Goal: Information Seeking & Learning: Find specific fact

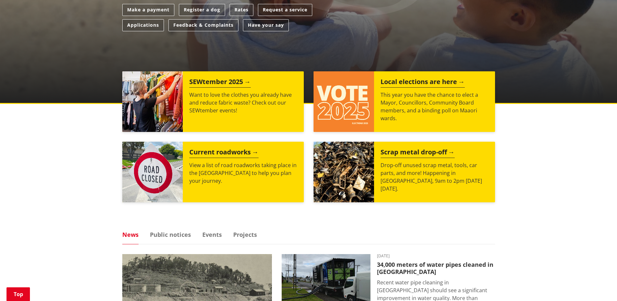
scroll to position [68, 0]
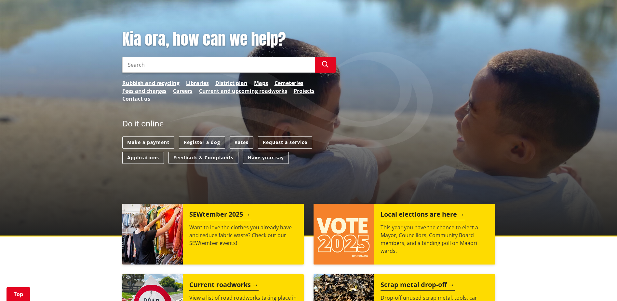
click at [178, 64] on input "Search" at bounding box center [218, 65] width 193 height 16
type input "t"
type input "rating database"
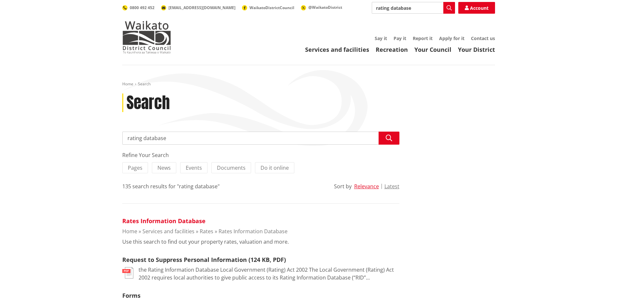
click at [142, 220] on link "Rates Information Database" at bounding box center [163, 221] width 83 height 8
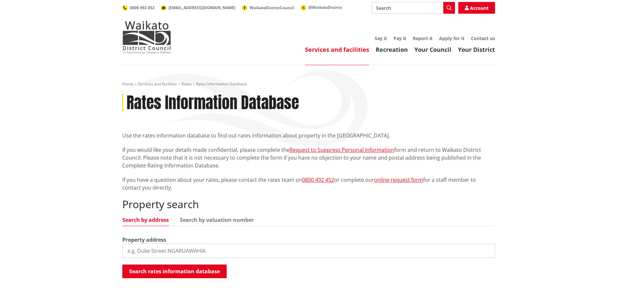
click at [165, 246] on input "search" at bounding box center [308, 250] width 373 height 14
type input "49 whites way"
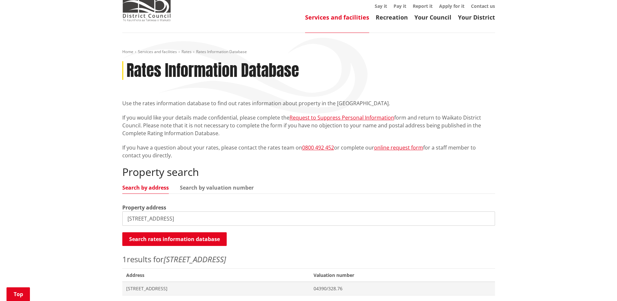
scroll to position [130, 0]
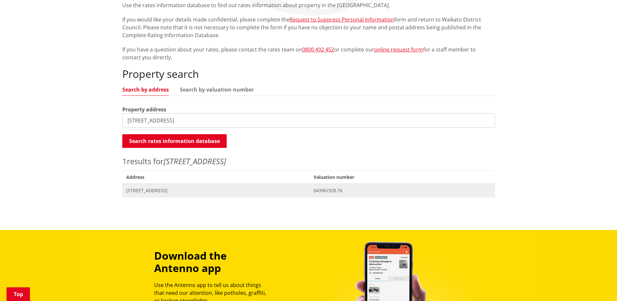
click at [161, 191] on span "[STREET_ADDRESS]" at bounding box center [216, 190] width 180 height 7
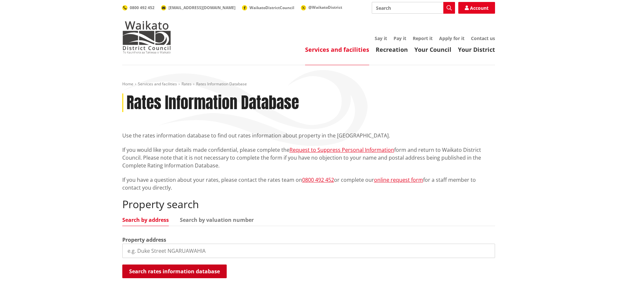
scroll to position [130, 0]
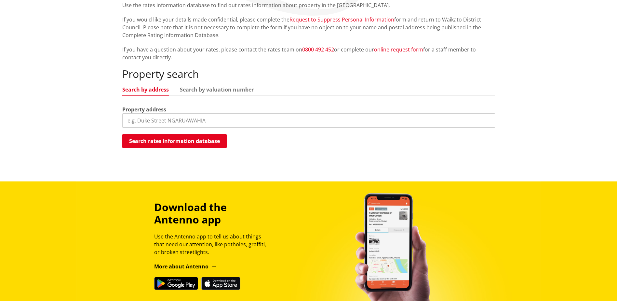
click at [132, 120] on input "search" at bounding box center [308, 120] width 373 height 14
type input "59 whites way"
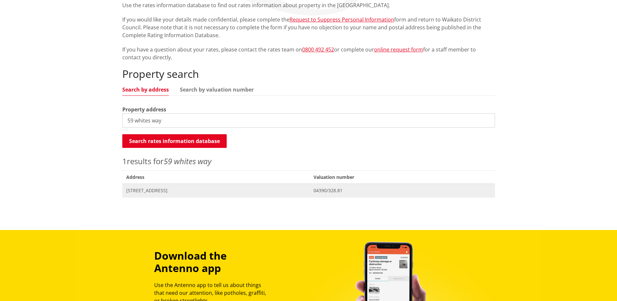
click at [151, 192] on span "59 Whites Way TE KAUWHATA" at bounding box center [216, 190] width 180 height 7
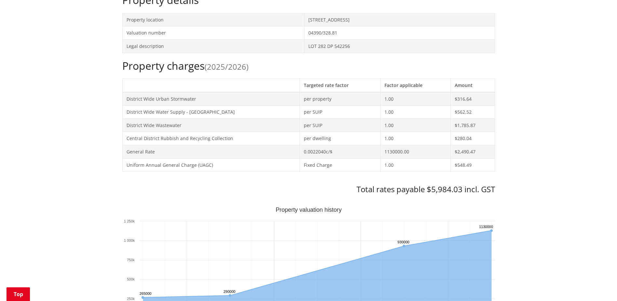
scroll to position [228, 0]
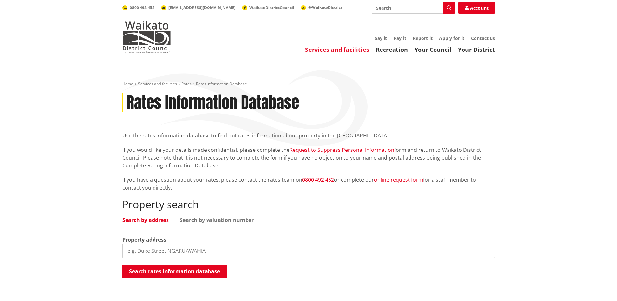
scroll to position [130, 0]
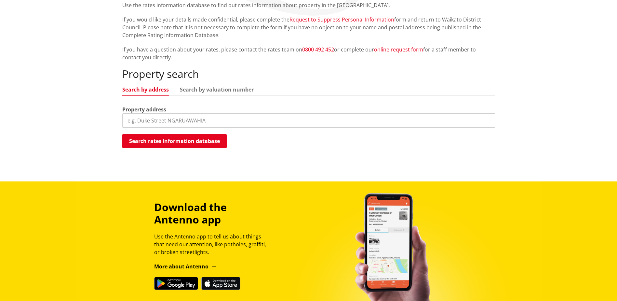
click at [155, 122] on input "search" at bounding box center [308, 120] width 373 height 14
type input "49 whites way"
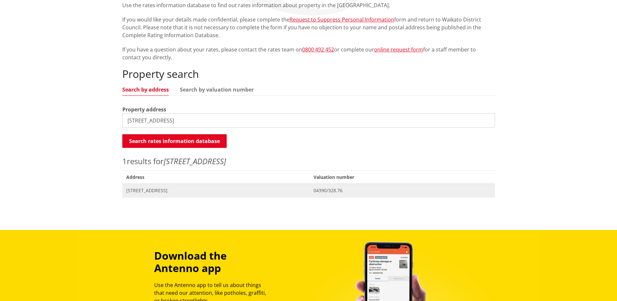
click at [173, 192] on span "[STREET_ADDRESS]" at bounding box center [216, 190] width 180 height 7
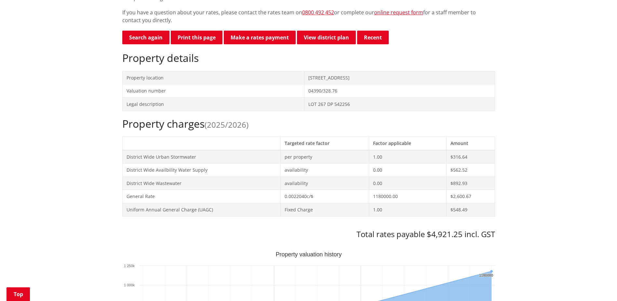
scroll to position [163, 0]
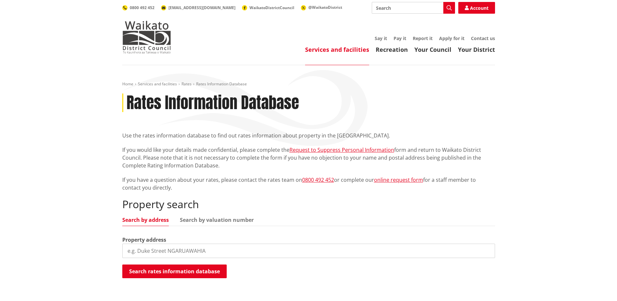
scroll to position [130, 0]
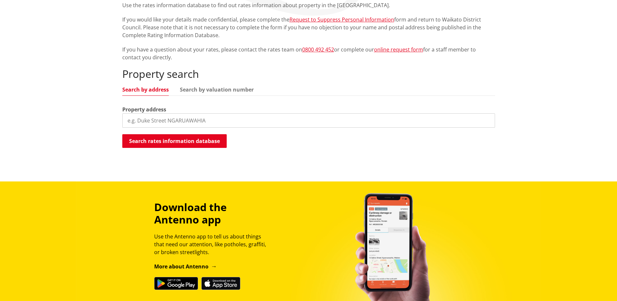
click at [146, 119] on input "search" at bounding box center [308, 120] width 373 height 14
type input "59 whites way"
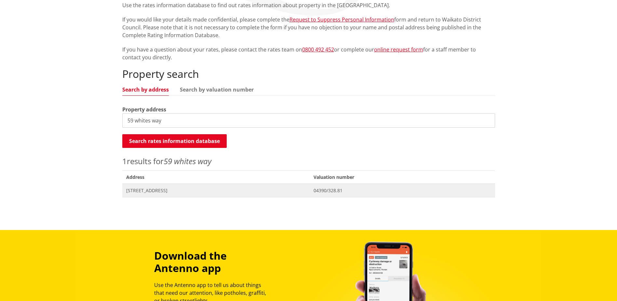
click at [151, 196] on span "Address 59 Whites Way TE KAUWHATA" at bounding box center [216, 189] width 188 height 13
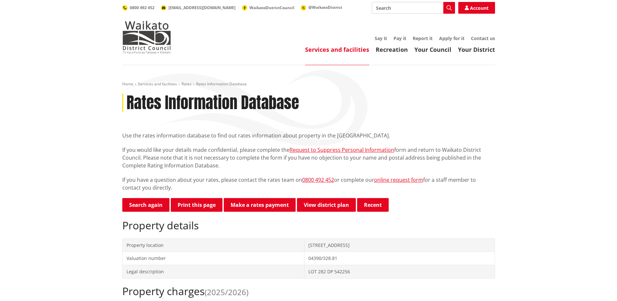
click at [220, 188] on p "If you have a question about your rates, please contact the rates team on 0800 …" at bounding box center [308, 184] width 373 height 16
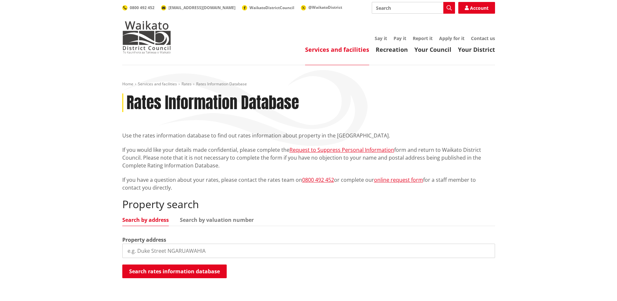
scroll to position [130, 0]
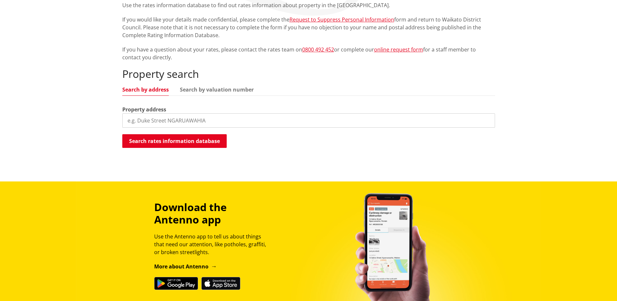
click at [182, 120] on input "search" at bounding box center [308, 120] width 373 height 14
type input "1 whites way"
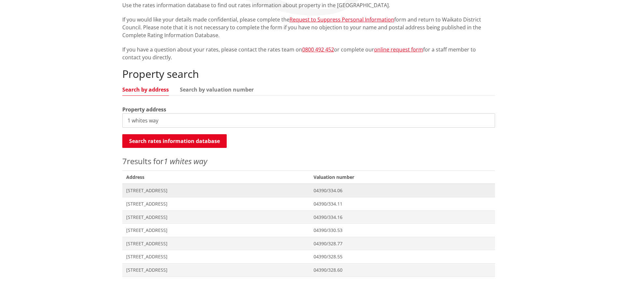
click at [184, 192] on span "[STREET_ADDRESS]" at bounding box center [216, 190] width 180 height 7
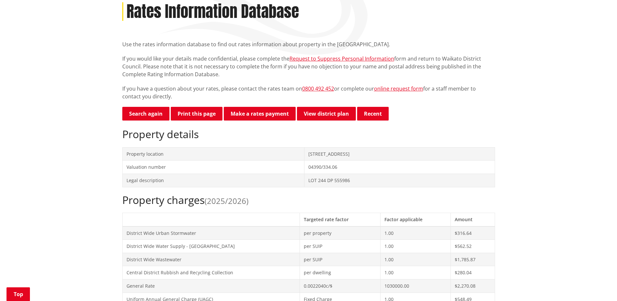
scroll to position [33, 0]
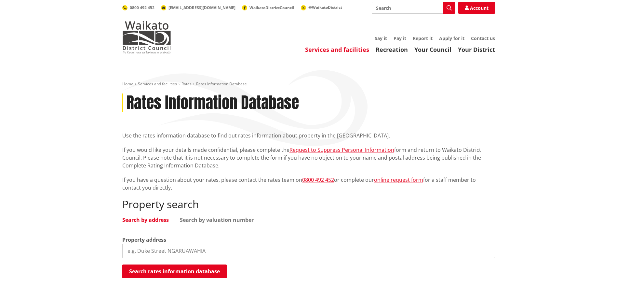
scroll to position [130, 0]
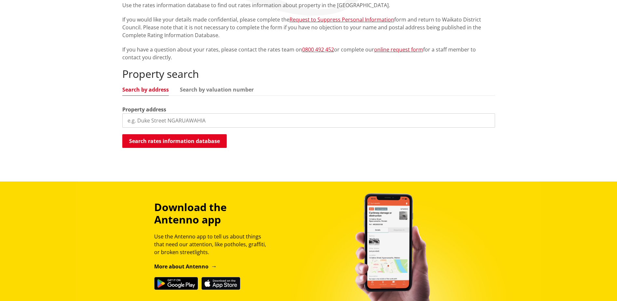
click at [157, 119] on input "search" at bounding box center [308, 120] width 373 height 14
type input "whites way"
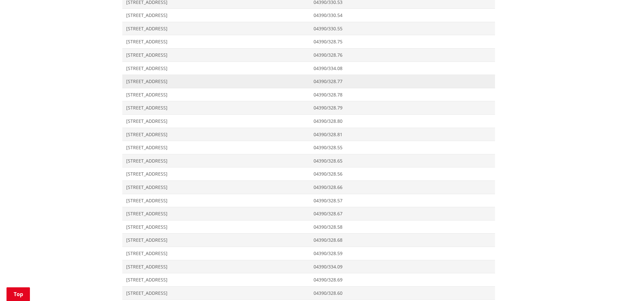
scroll to position [521, 0]
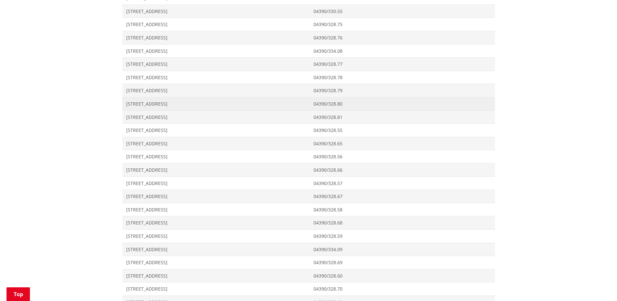
click at [149, 105] on span "57 Whites Way TE KAUWHATA" at bounding box center [216, 104] width 180 height 7
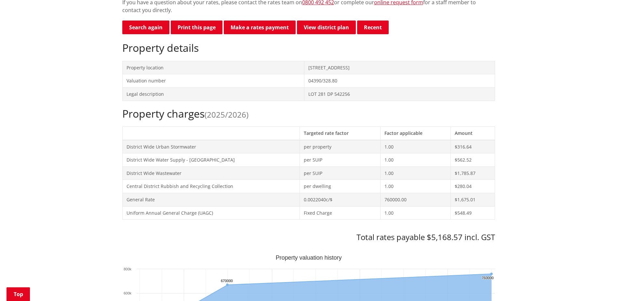
scroll to position [195, 0]
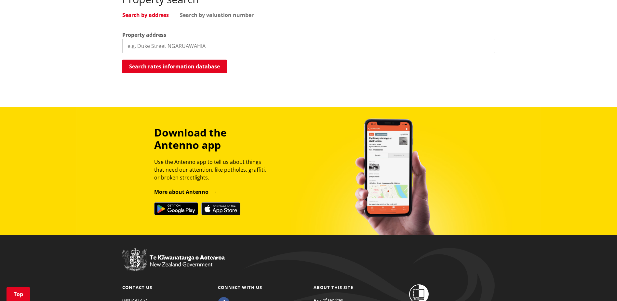
scroll to position [102, 0]
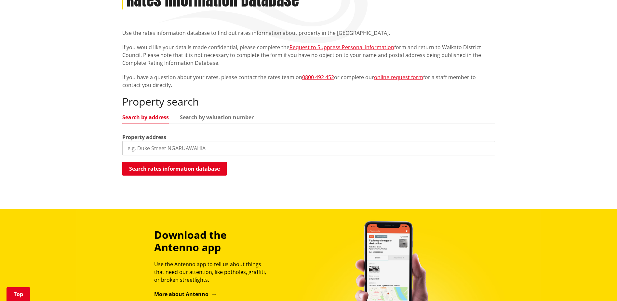
click at [157, 148] on input "search" at bounding box center [308, 148] width 373 height 14
type input "whites way"
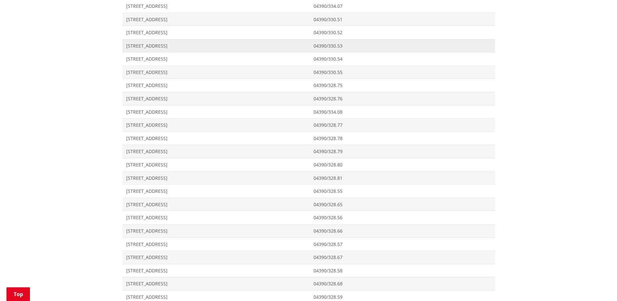
scroll to position [460, 0]
click at [161, 179] on span "59 Whites Way TE KAUWHATA" at bounding box center [216, 177] width 180 height 7
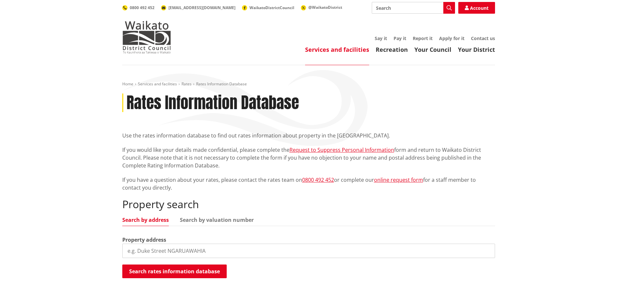
scroll to position [298, 0]
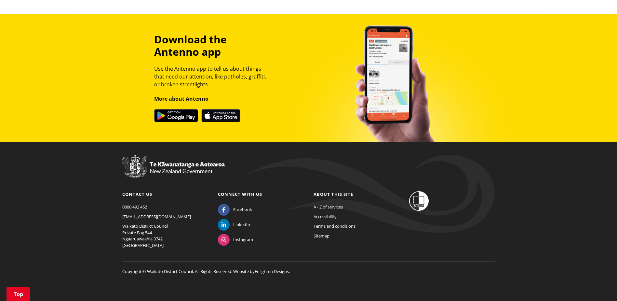
click at [187, 252] on div "Copyright © Waikato District Council. All Rights Reserved. Website by Enlighten…" at bounding box center [308, 262] width 383 height 23
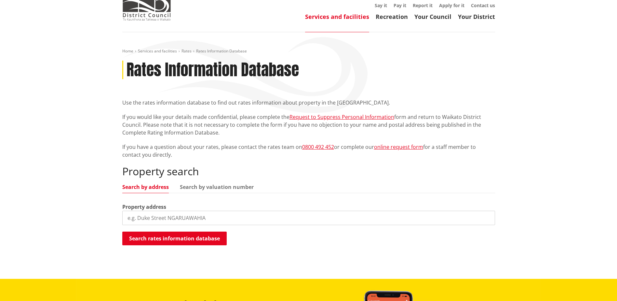
scroll to position [0, 0]
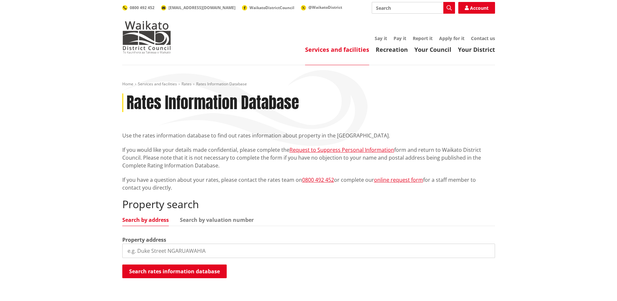
click at [155, 250] on input "search" at bounding box center [308, 250] width 373 height 14
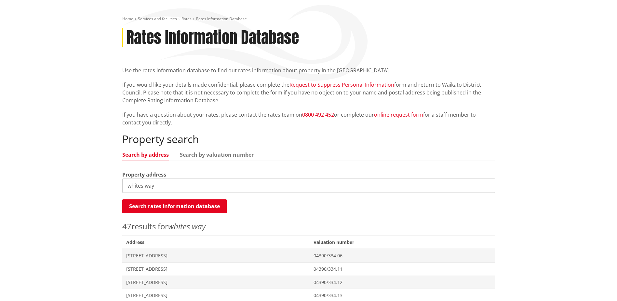
scroll to position [33, 0]
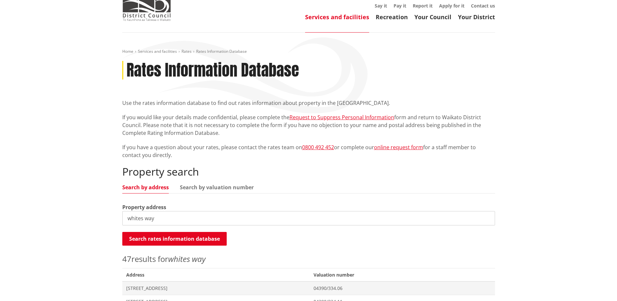
drag, startPoint x: 162, startPoint y: 221, endPoint x: 101, endPoint y: 214, distance: 61.5
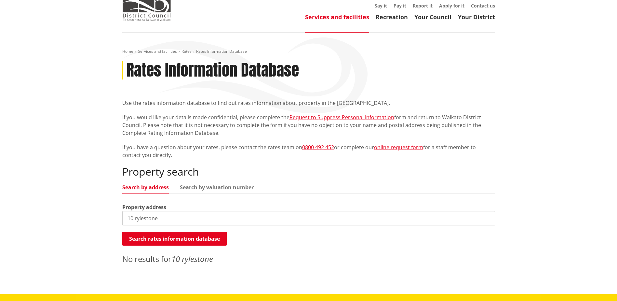
click at [166, 216] on input "10 rylestone" at bounding box center [308, 218] width 373 height 14
type input "10 rylestone"
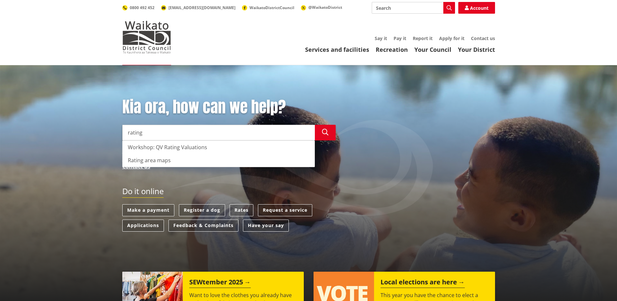
type input "rating"
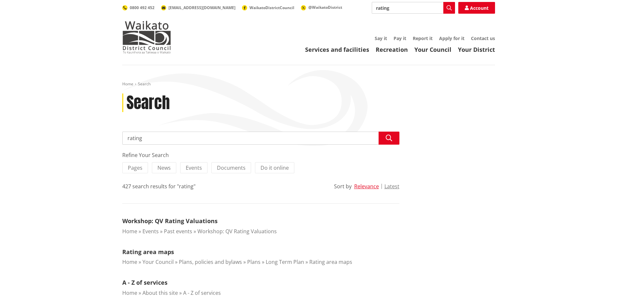
click at [201, 134] on input "rating" at bounding box center [260, 137] width 277 height 13
type input "rating database"
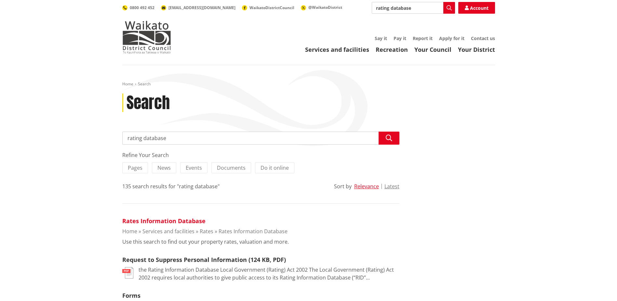
click at [189, 219] on link "Rates Information Database" at bounding box center [163, 221] width 83 height 8
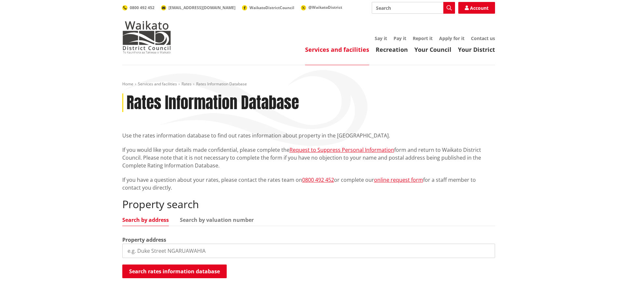
click at [149, 251] on input "search" at bounding box center [308, 250] width 373 height 14
type input "6 awanui"
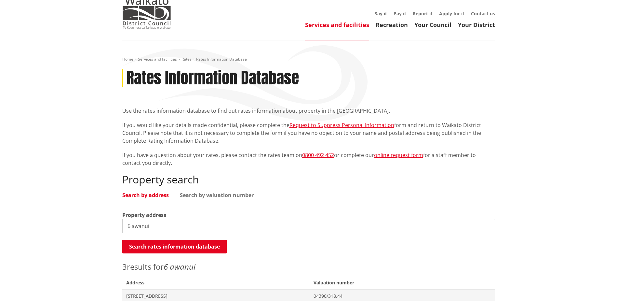
scroll to position [98, 0]
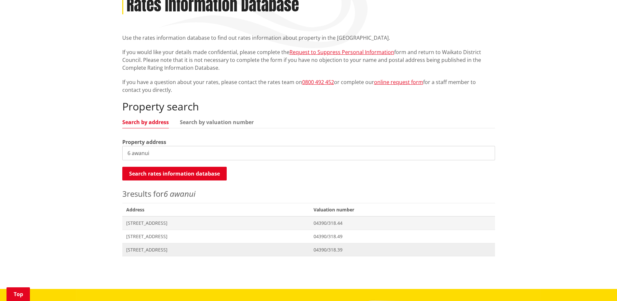
click at [151, 250] on span "[STREET_ADDRESS]" at bounding box center [216, 249] width 180 height 7
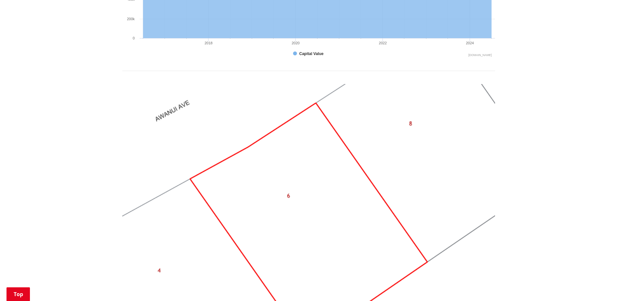
scroll to position [553, 0]
